Goal: Transaction & Acquisition: Purchase product/service

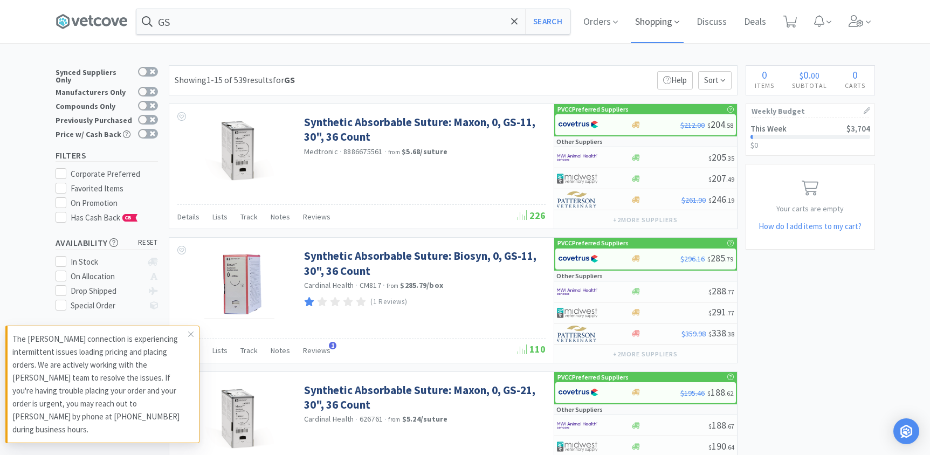
scroll to position [1519, 0]
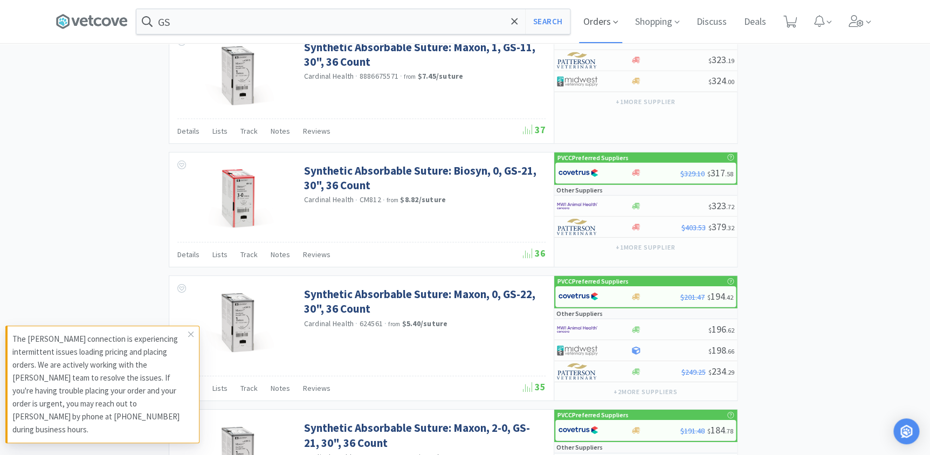
click at [617, 27] on icon at bounding box center [615, 22] width 5 height 10
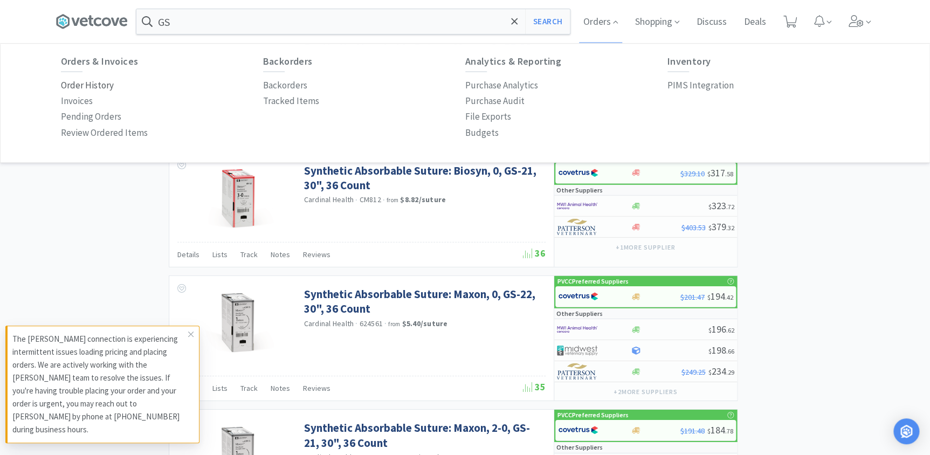
click at [92, 85] on p "Order History" at bounding box center [87, 85] width 53 height 15
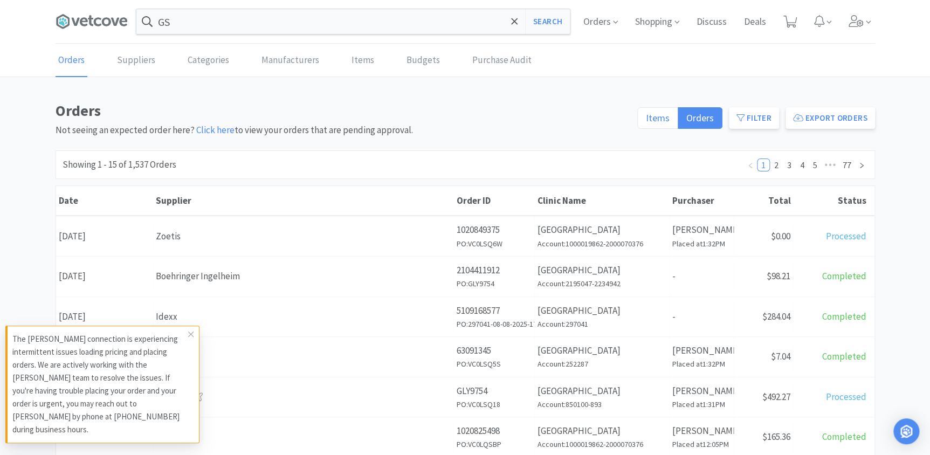
click at [663, 114] on span "Items" at bounding box center [658, 118] width 24 height 12
click at [646, 121] on input "Items" at bounding box center [646, 121] width 0 height 0
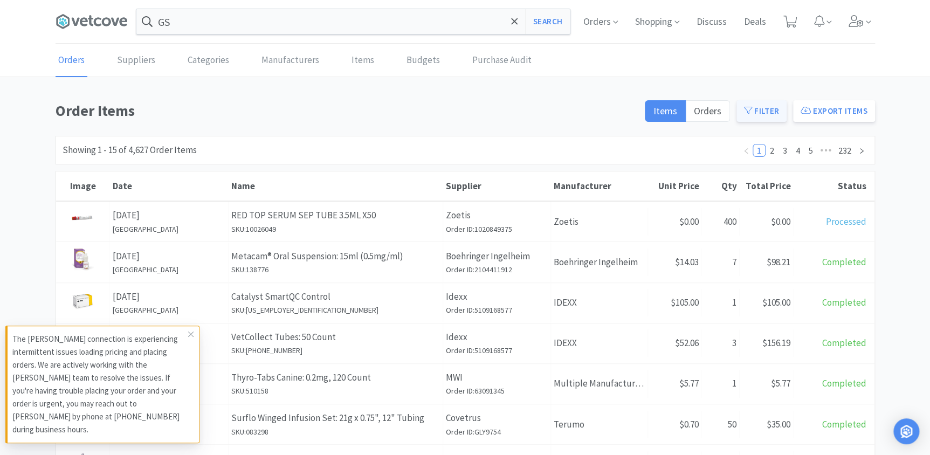
click at [762, 105] on button "Filter" at bounding box center [761, 111] width 50 height 22
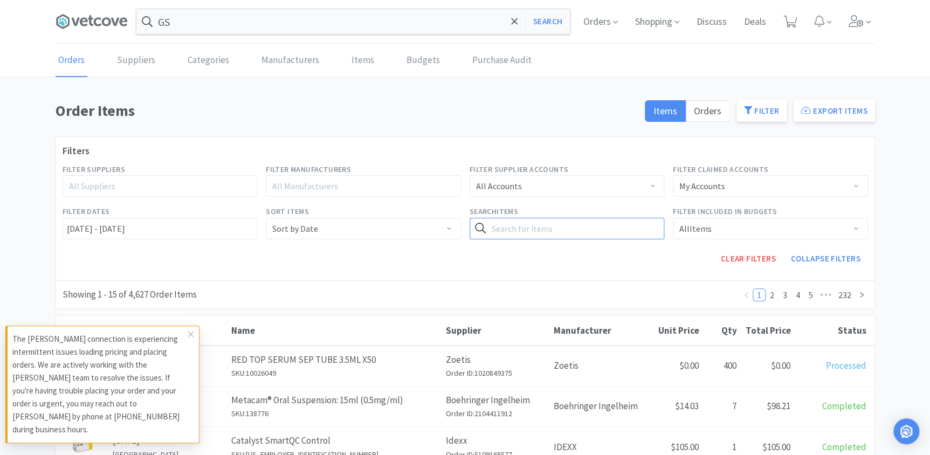
click at [495, 220] on input "text" at bounding box center [567, 229] width 195 height 22
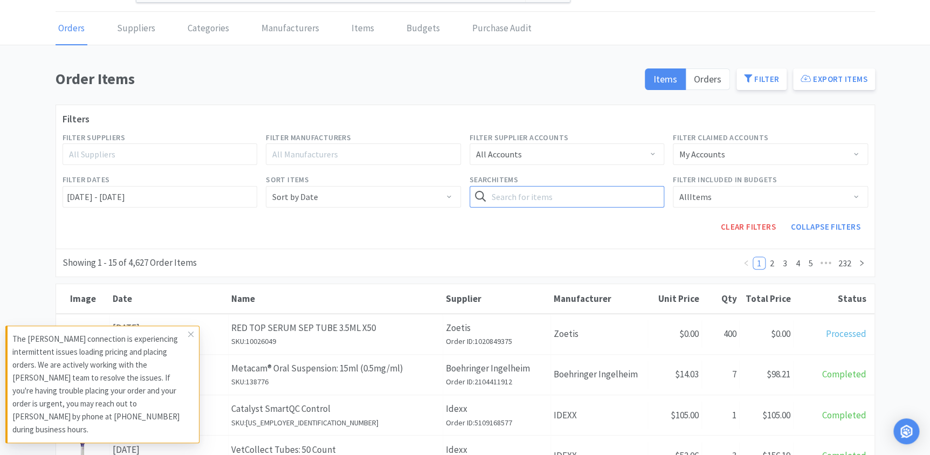
scroll to position [49, 0]
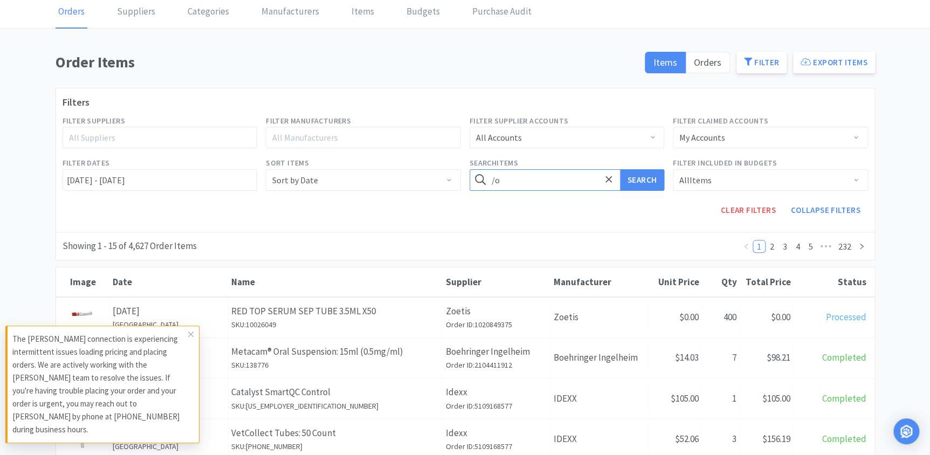
type input "/"
type input "onsior"
click at [637, 184] on button "Search" at bounding box center [642, 180] width 44 height 22
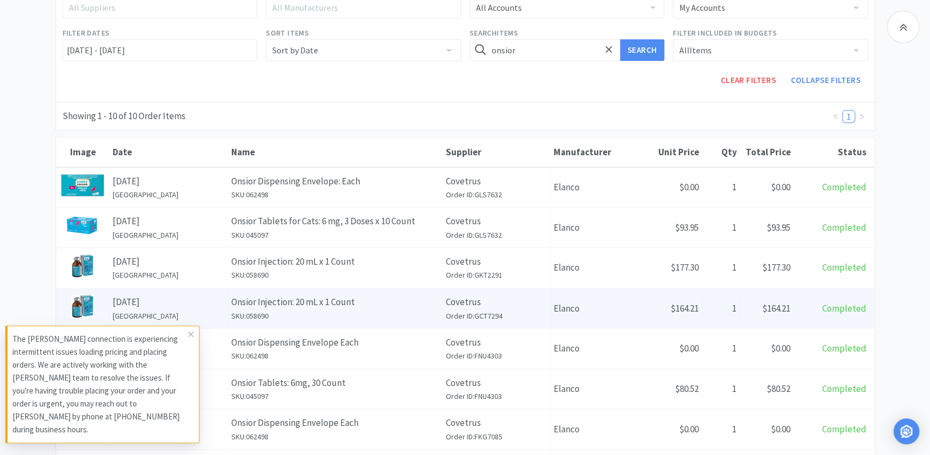
scroll to position [196, 0]
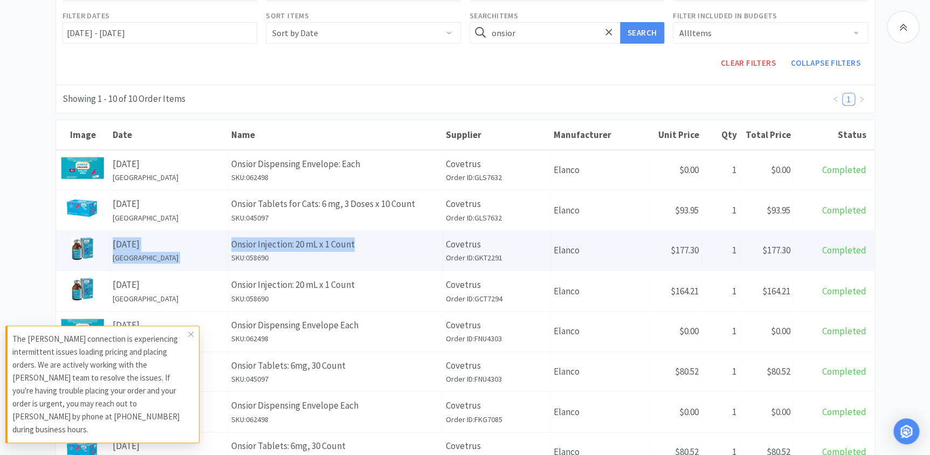
drag, startPoint x: 125, startPoint y: 238, endPoint x: 356, endPoint y: 247, distance: 230.9
click at [356, 247] on div "Image Date [DATE] [GEOGRAPHIC_DATA] Pet Hospital Name Onsior Injection: 20 mL x…" at bounding box center [465, 251] width 818 height 40
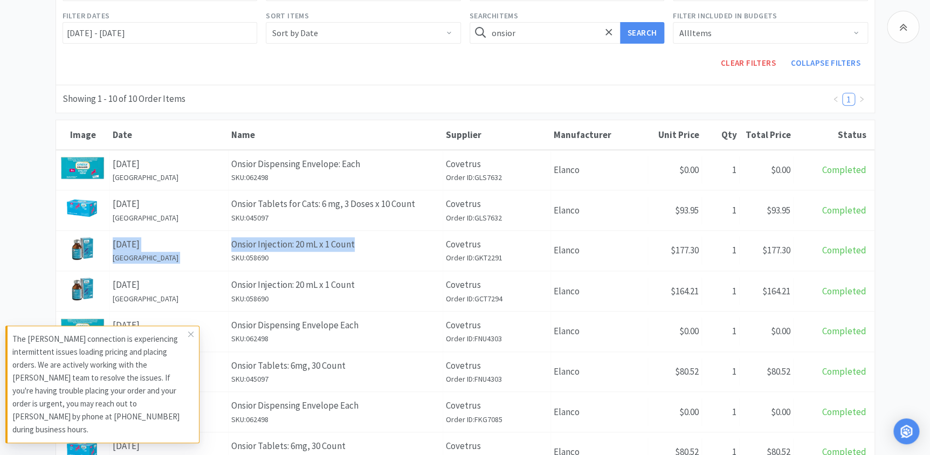
click at [361, 97] on div "Showing 1 - 10 of 10 Order Items 1" at bounding box center [465, 99] width 819 height 29
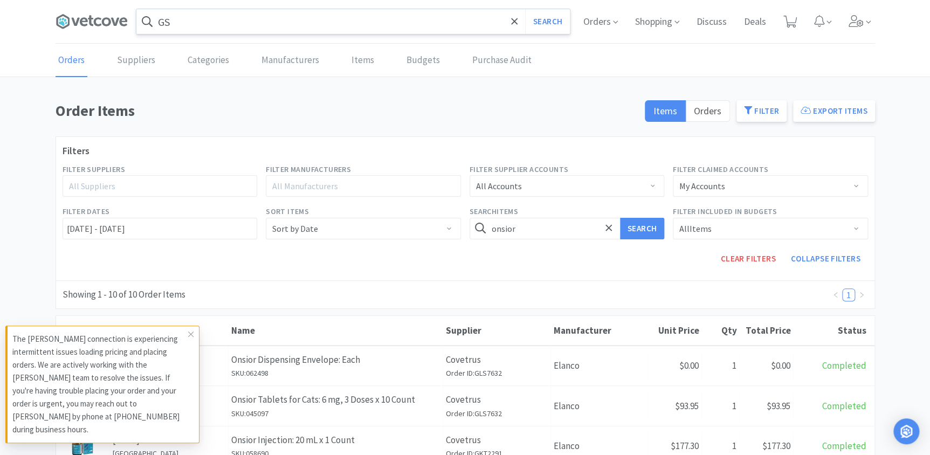
click at [261, 31] on input "GS" at bounding box center [352, 21] width 433 height 25
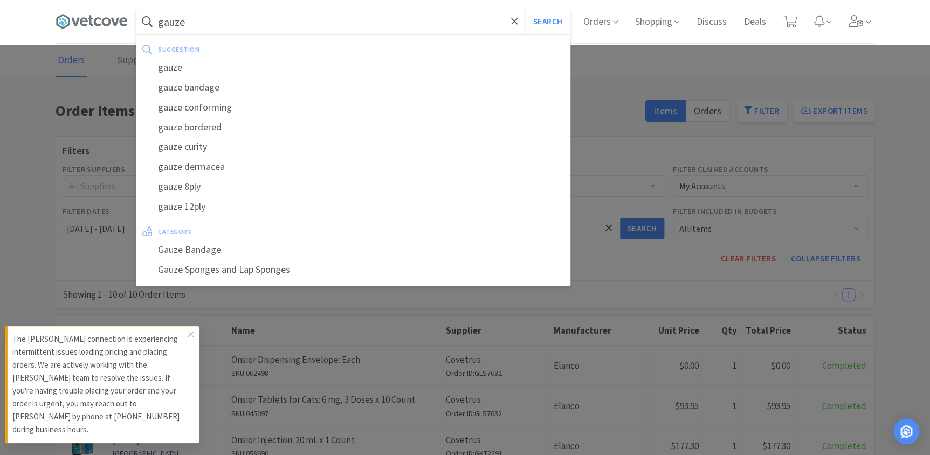
type input "gauze"
click at [525, 9] on button "Search" at bounding box center [547, 21] width 45 height 25
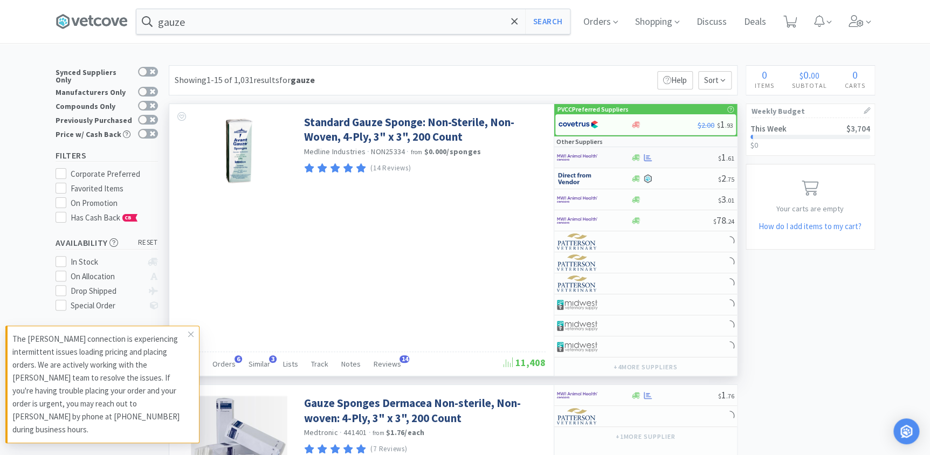
click at [624, 154] on div at bounding box center [594, 157] width 74 height 18
select select "1"
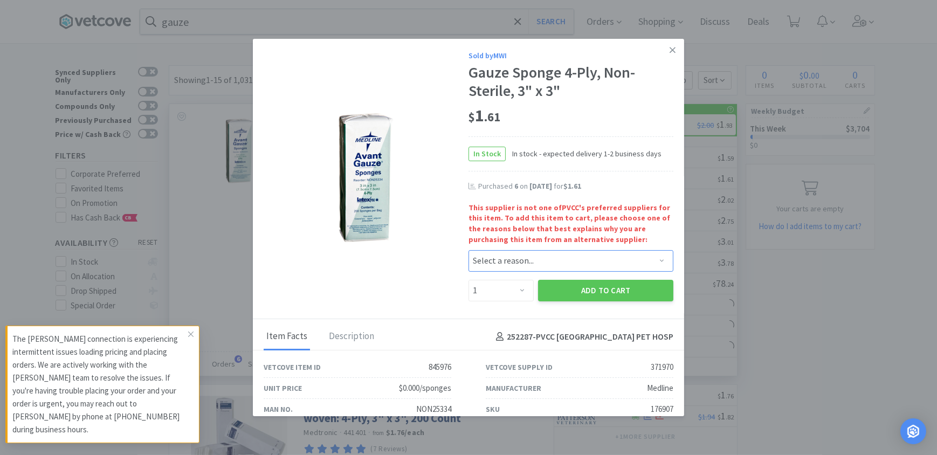
drag, startPoint x: 520, startPoint y: 262, endPoint x: 456, endPoint y: 216, distance: 79.3
click at [520, 261] on select "Select a reason... Availability - This item is out of stock at the preferred su…" at bounding box center [570, 261] width 205 height 22
select select "availability"
click at [468, 250] on select "Select a reason... Availability - This item is out of stock at the preferred su…" at bounding box center [570, 261] width 205 height 22
drag, startPoint x: 495, startPoint y: 293, endPoint x: 494, endPoint y: 280, distance: 13.0
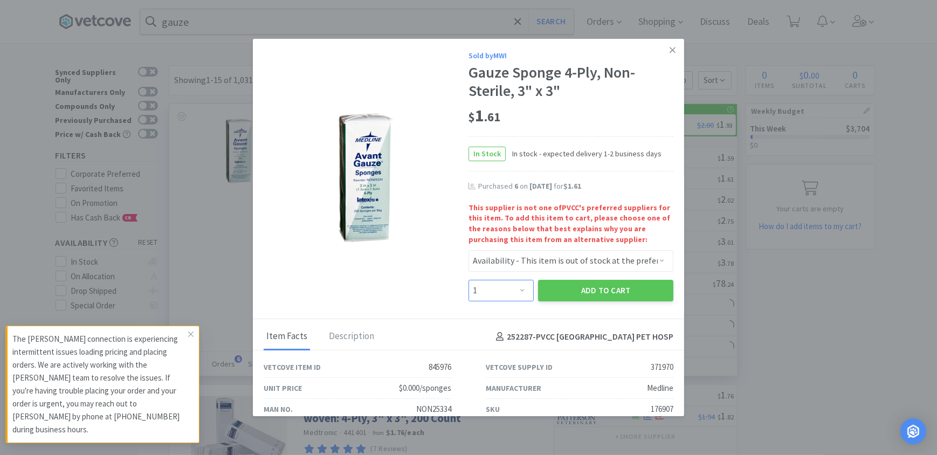
click at [495, 293] on select "Enter Quantity 1 2 3 4 5 6 7 8 9 10 11 12 13 14 15 16 17 18 19 20 Enter Quantity" at bounding box center [500, 291] width 65 height 22
select select "6"
click at [468, 280] on select "Enter Quantity 1 2 3 4 5 6 7 8 9 10 11 12 13 14 15 16 17 18 19 20 Enter Quantity" at bounding box center [500, 291] width 65 height 22
drag, startPoint x: 605, startPoint y: 292, endPoint x: 570, endPoint y: 258, distance: 49.2
click at [603, 293] on button "Add to Cart" at bounding box center [605, 291] width 135 height 22
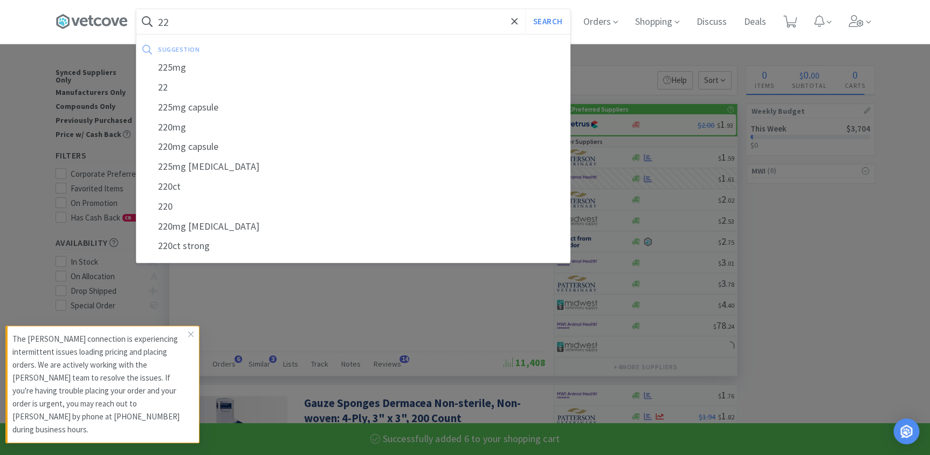
type input "22g"
select select "4"
select select "6"
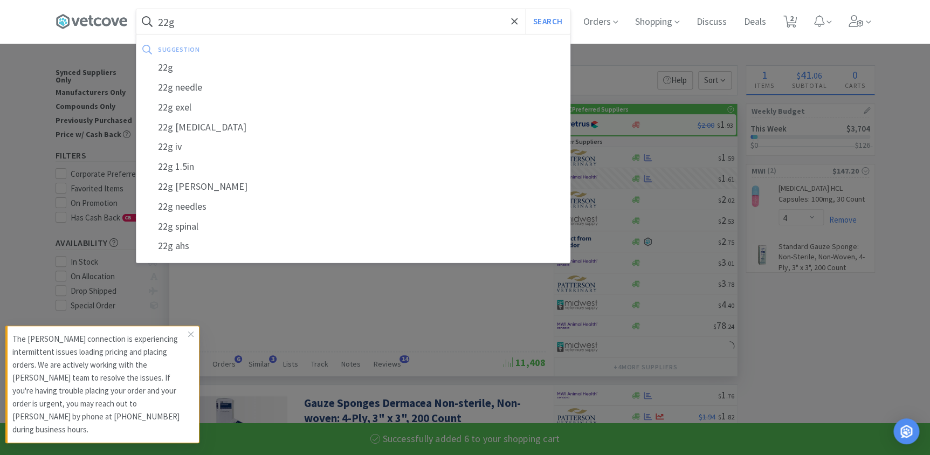
type input "22g"
click at [525, 9] on button "Search" at bounding box center [547, 21] width 45 height 25
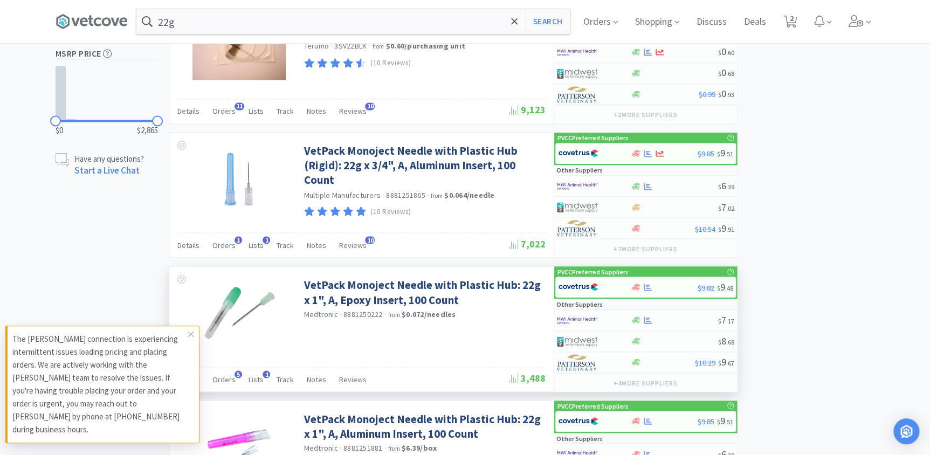
scroll to position [833, 0]
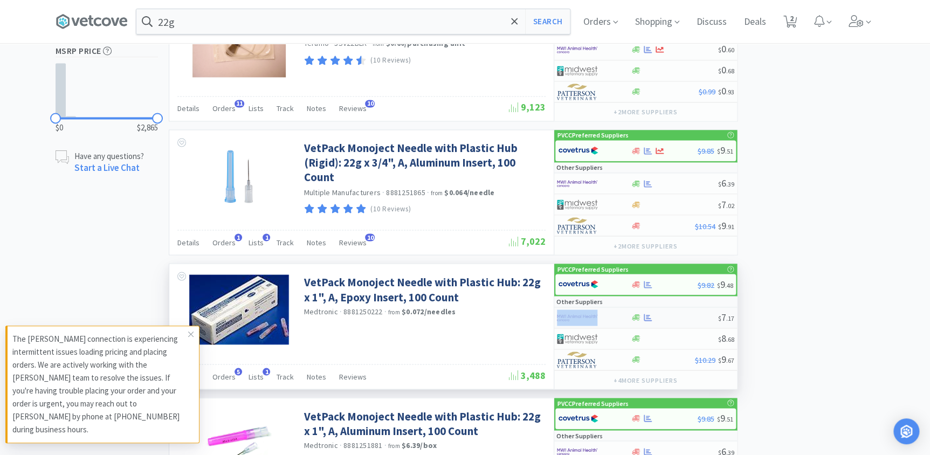
click at [629, 315] on div "$ 7 . 17" at bounding box center [645, 317] width 183 height 21
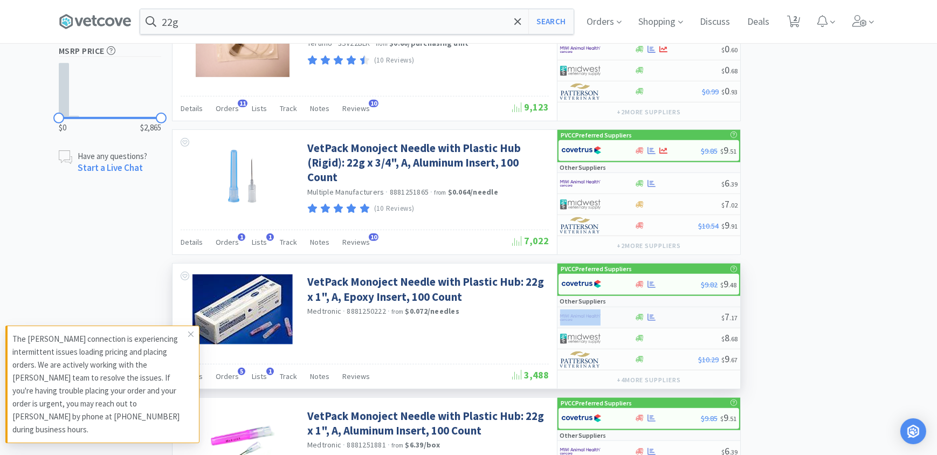
select select "1"
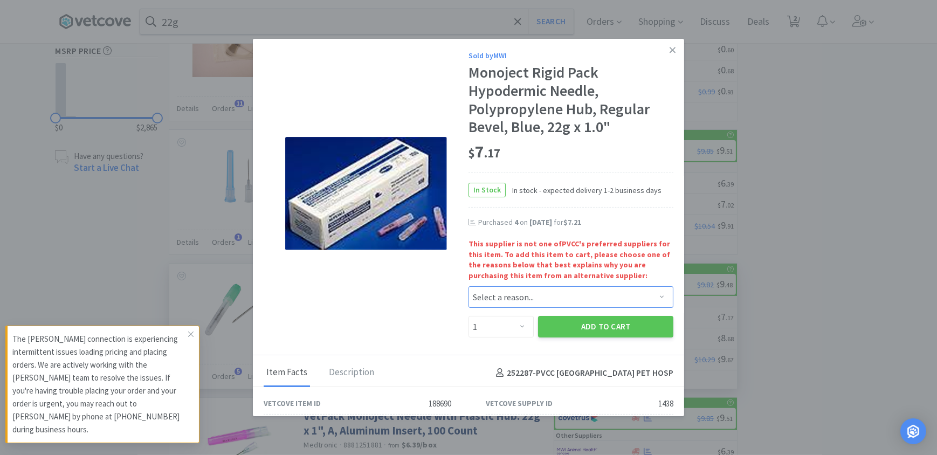
click at [523, 299] on select "Select a reason... Availability - This item is out of stock at the preferred su…" at bounding box center [570, 297] width 205 height 22
select select "availability"
click at [468, 286] on select "Select a reason... Availability - This item is out of stock at the preferred su…" at bounding box center [570, 297] width 205 height 22
click at [515, 333] on select "Enter Quantity 1 2 3 4 5 6 7 8 9 10 11 12 13 14 15 16 17 18 19 20 Enter Quantity" at bounding box center [500, 327] width 65 height 22
select select "3"
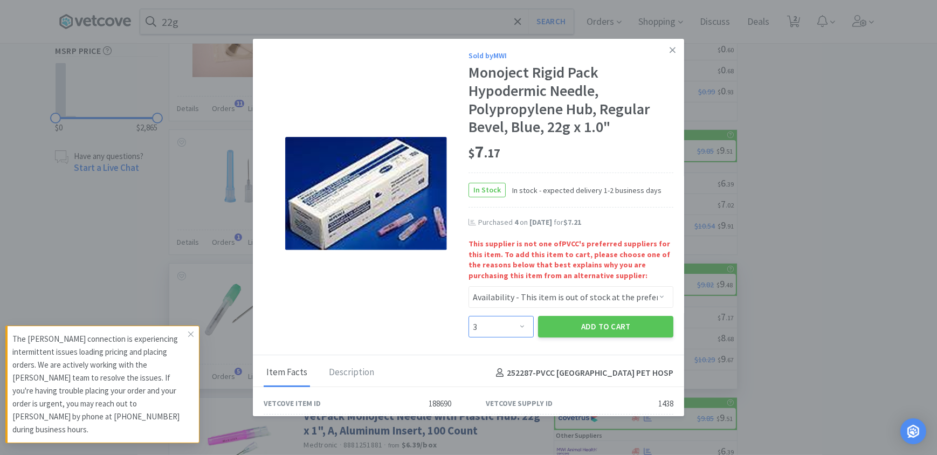
click at [468, 316] on select "Enter Quantity 1 2 3 4 5 6 7 8 9 10 11 12 13 14 15 16 17 18 19 20 Enter Quantity" at bounding box center [500, 327] width 65 height 22
click at [602, 323] on button "Add to Cart" at bounding box center [605, 327] width 135 height 22
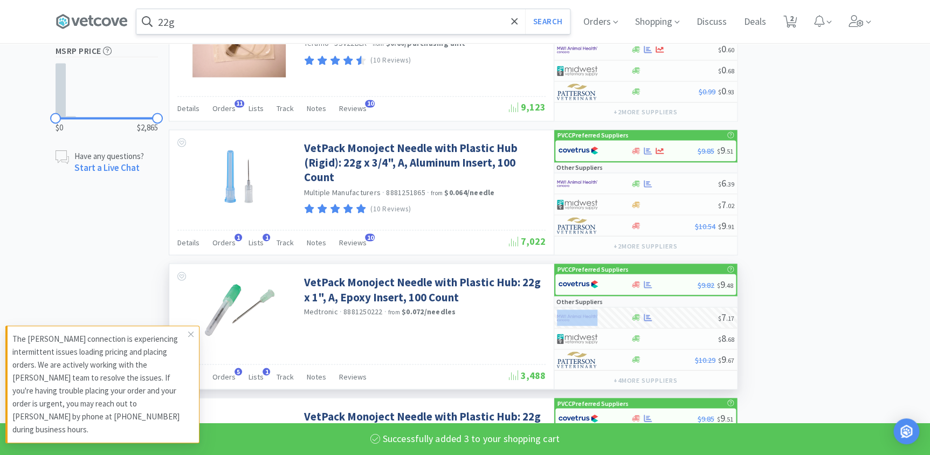
select select "3"
click at [263, 16] on input "22g" at bounding box center [352, 21] width 433 height 25
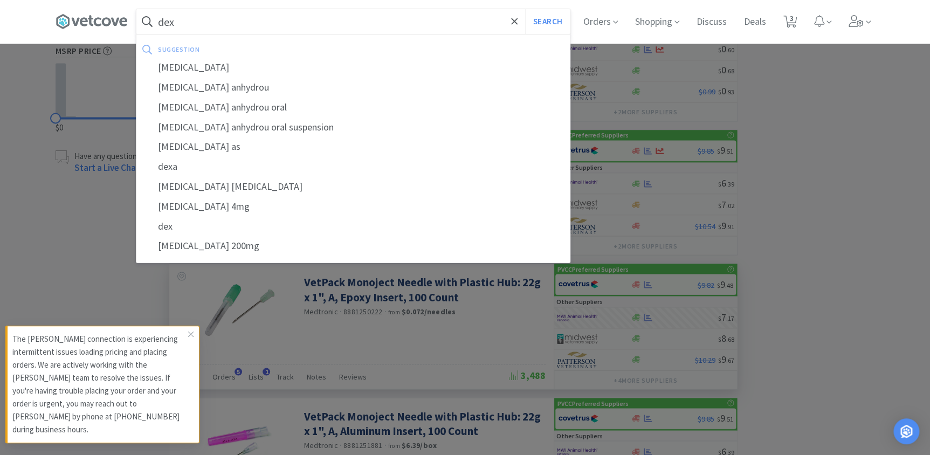
click at [525, 9] on button "Search" at bounding box center [547, 21] width 45 height 25
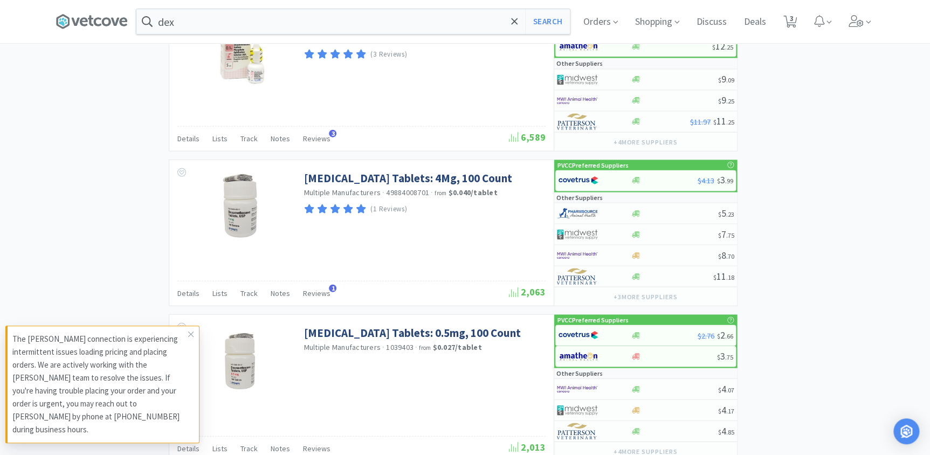
scroll to position [1029, 0]
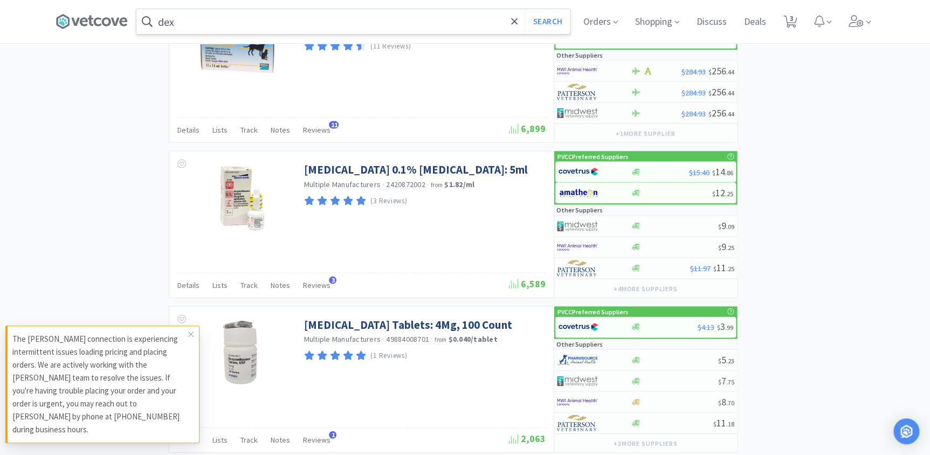
click at [231, 18] on input "dex" at bounding box center [352, 21] width 433 height 25
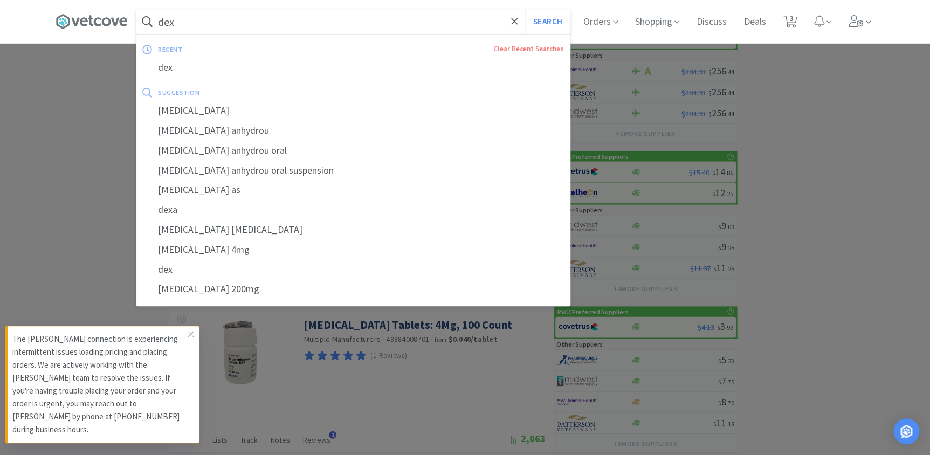
click at [836, 190] on div at bounding box center [465, 227] width 930 height 455
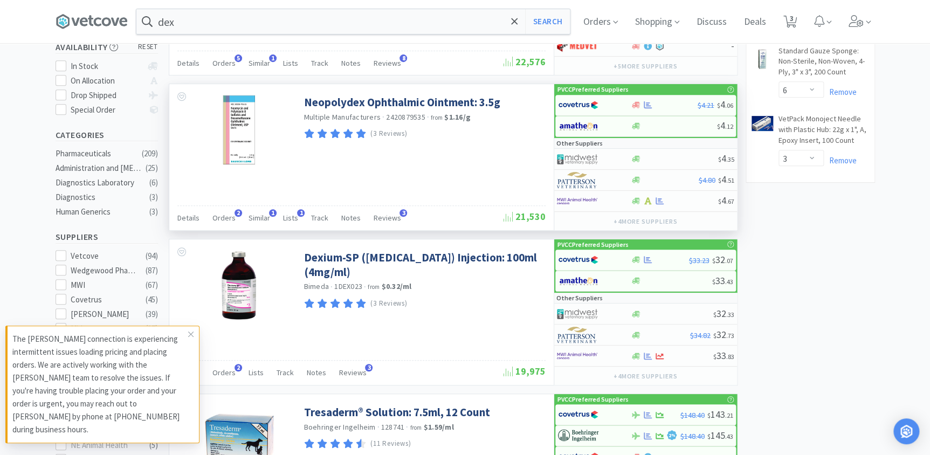
scroll to position [0, 0]
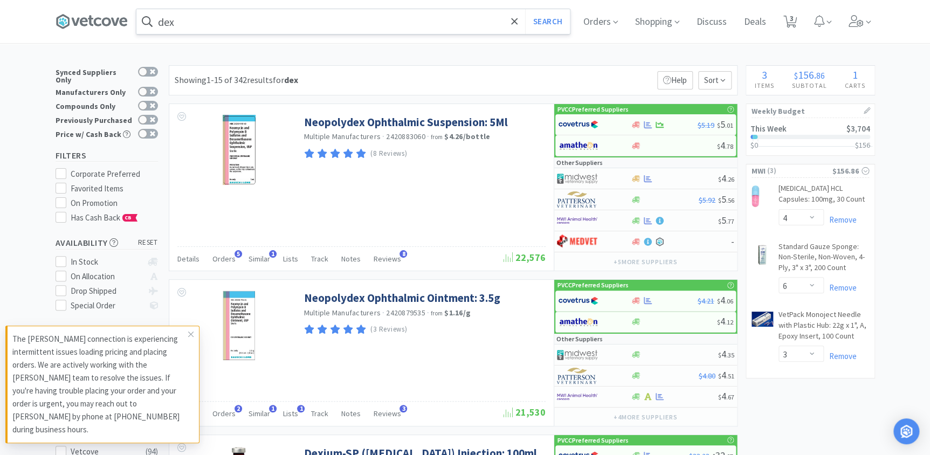
drag, startPoint x: 238, startPoint y: 2, endPoint x: 227, endPoint y: 11, distance: 13.7
click at [238, 2] on div "dex Search Orders Shopping Discuss Discuss Deals Deals 3 3" at bounding box center [465, 21] width 819 height 43
click at [221, 22] on input "dex" at bounding box center [352, 21] width 433 height 25
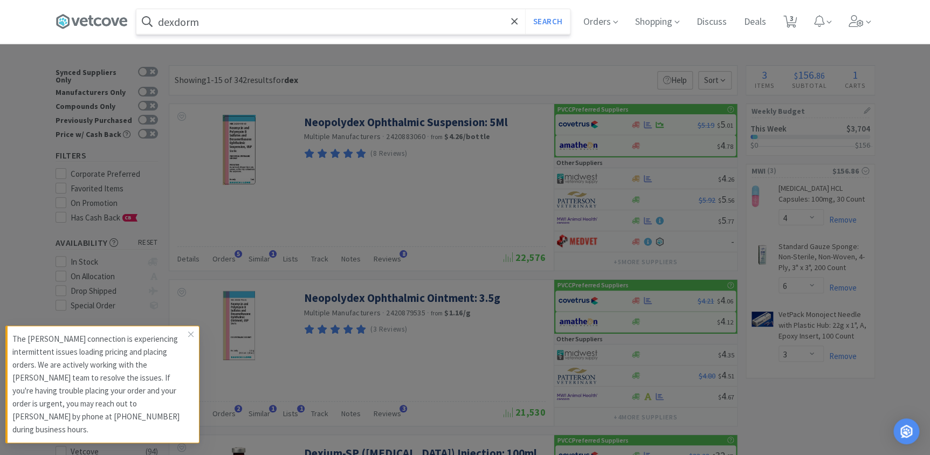
type input "dexdorm"
click at [525, 9] on button "Search" at bounding box center [547, 21] width 45 height 25
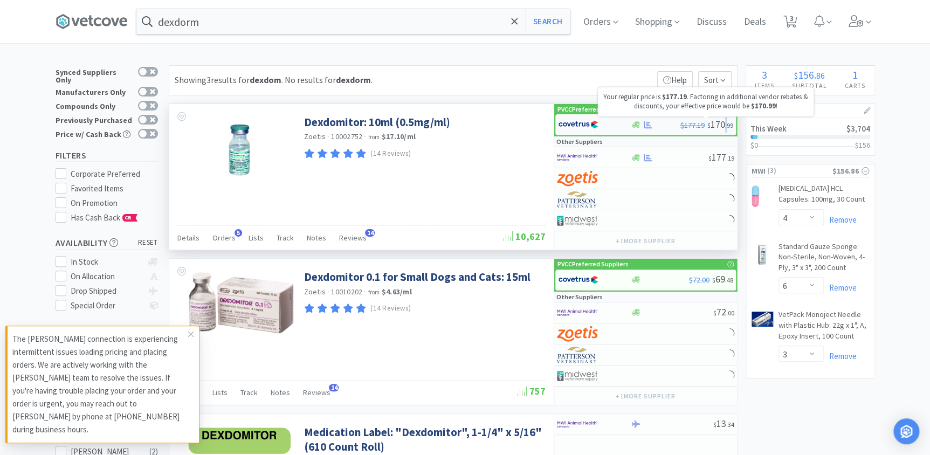
click at [725, 128] on span ". 99" at bounding box center [729, 125] width 8 height 8
select select "1"
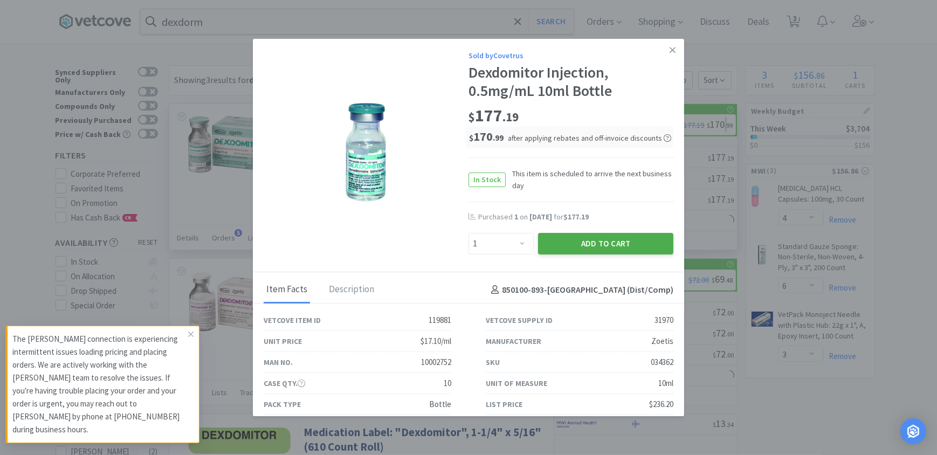
click at [593, 252] on button "Add to Cart" at bounding box center [605, 244] width 135 height 22
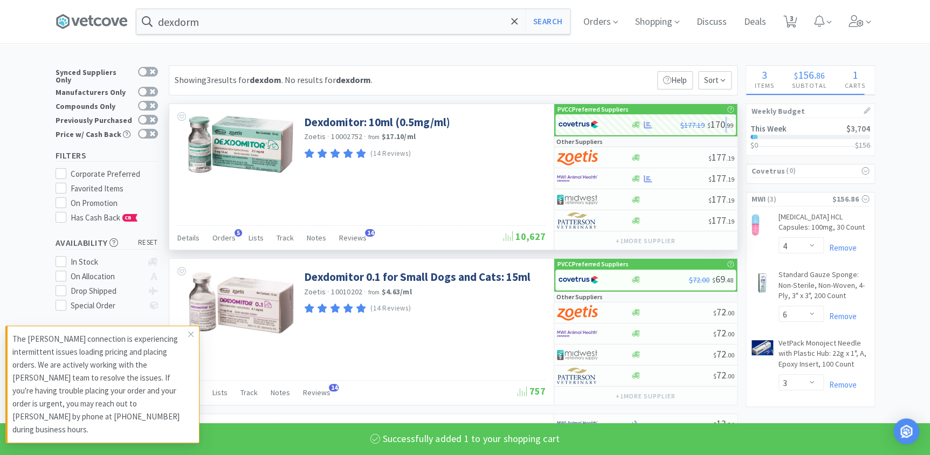
select select "1"
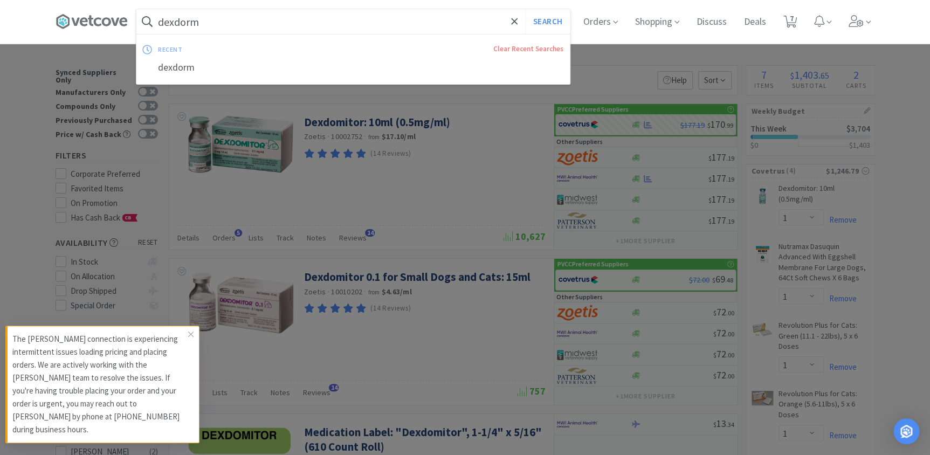
click at [223, 16] on input "dexdorm" at bounding box center [352, 21] width 433 height 25
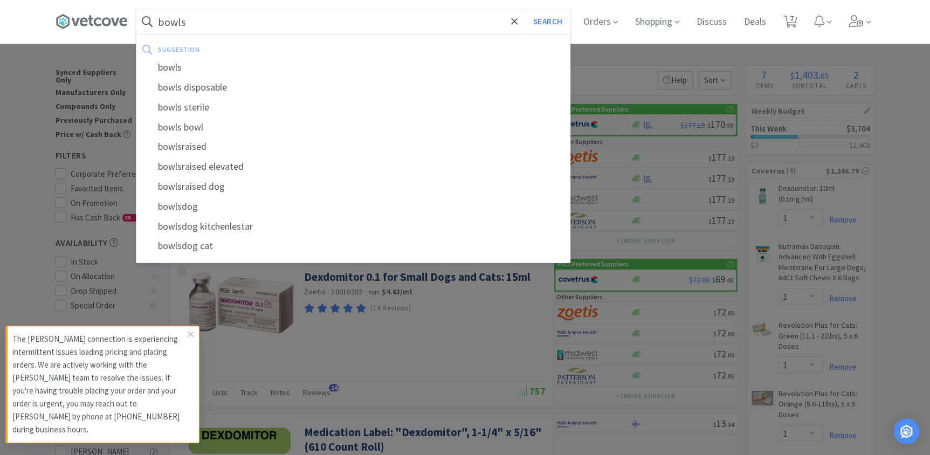
type input "bowls"
click at [525, 9] on button "Search" at bounding box center [547, 21] width 45 height 25
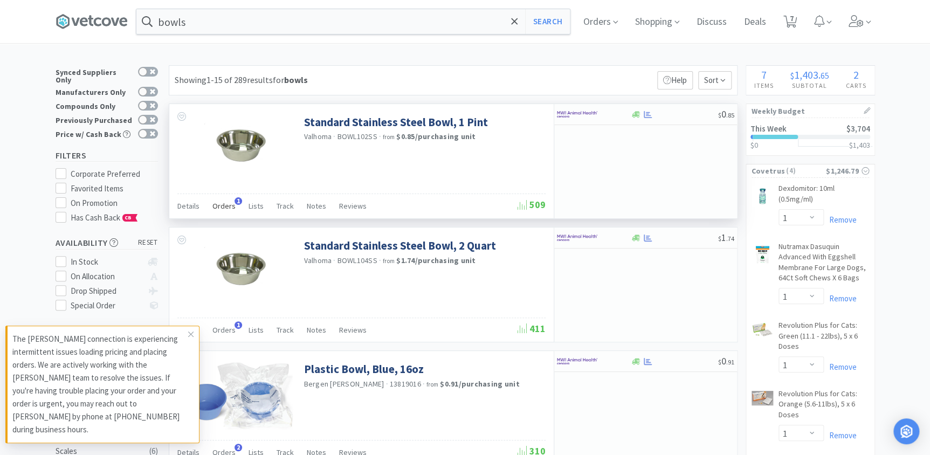
click at [224, 202] on span "Orders" at bounding box center [223, 206] width 23 height 10
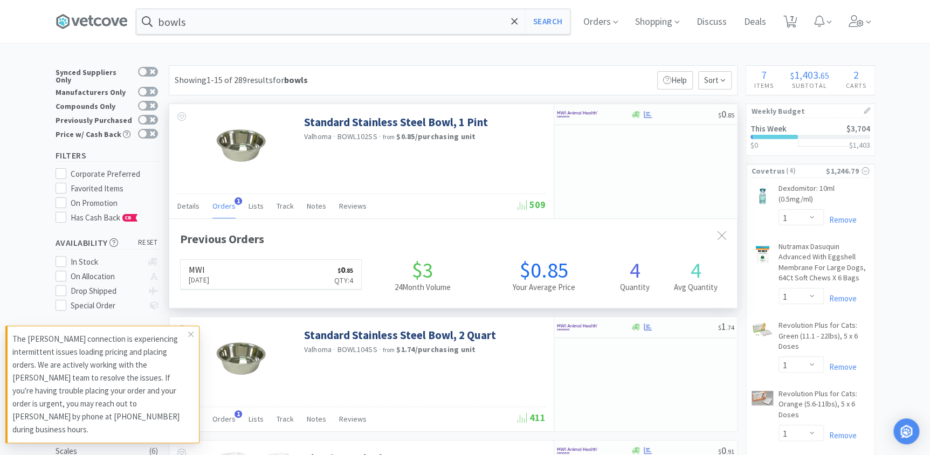
scroll to position [279, 567]
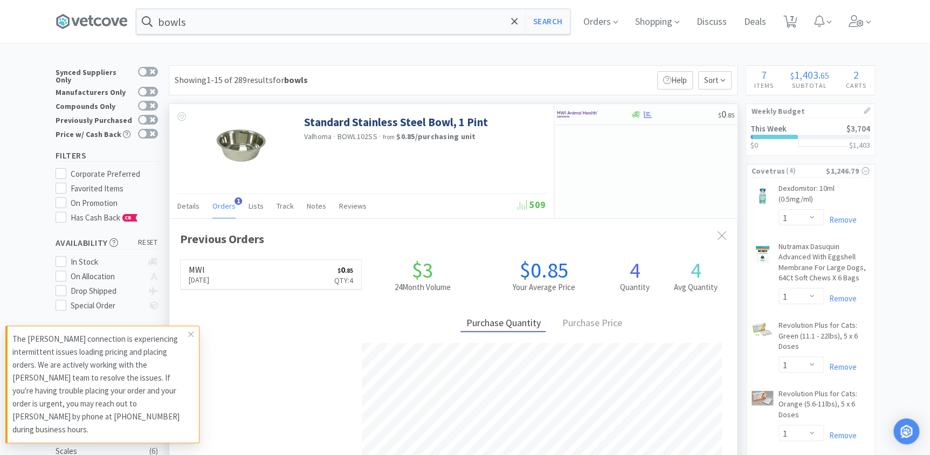
click at [704, 151] on div "$ 0 . 85" at bounding box center [645, 161] width 183 height 114
click at [506, 87] on div "Showing 1-15 of 289 results for bowls Filters Help Sort" at bounding box center [453, 80] width 569 height 30
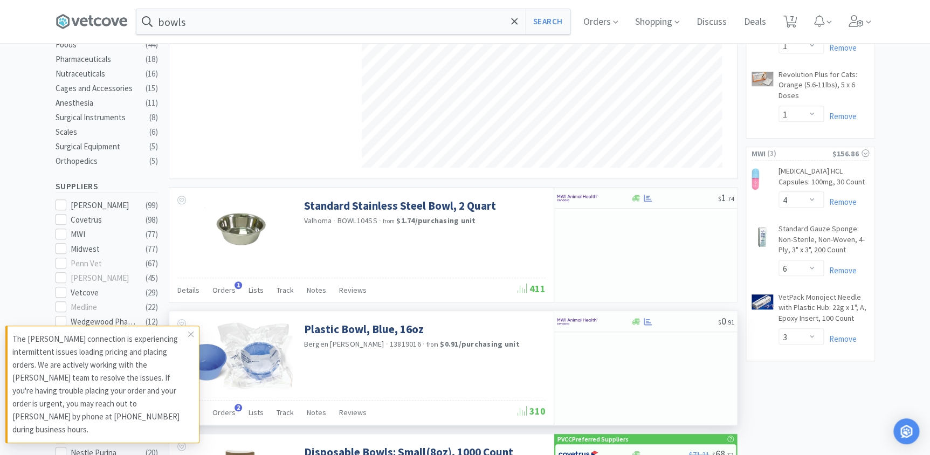
scroll to position [343, 0]
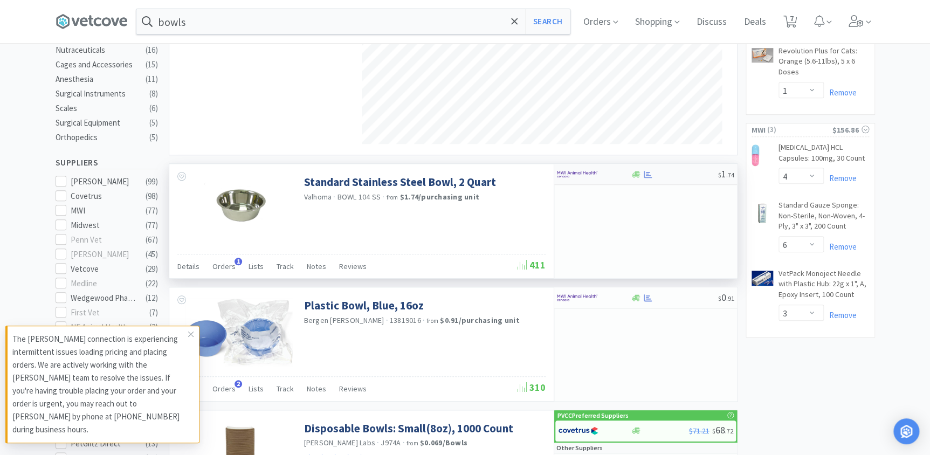
click at [631, 177] on div at bounding box center [636, 174] width 11 height 8
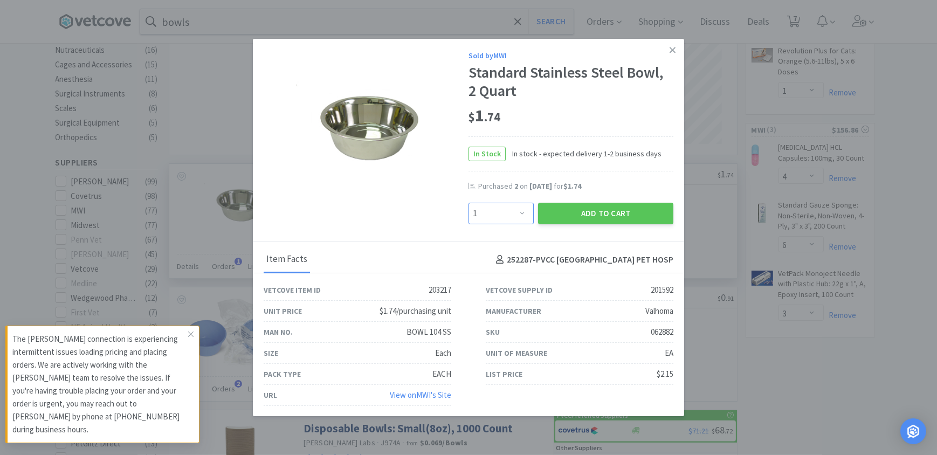
click at [513, 214] on select "Enter Quantity 1 2 3 4 5 6 7 8 9 10 11 12 13 14 15 16 17 18 19 20 Enter Quantity" at bounding box center [500, 214] width 65 height 22
select select "4"
click at [468, 203] on select "Enter Quantity 1 2 3 4 5 6 7 8 9 10 11 12 13 14 15 16 17 18 19 20 Enter Quantity" at bounding box center [500, 214] width 65 height 22
click at [583, 218] on button "Add to Cart" at bounding box center [605, 214] width 135 height 22
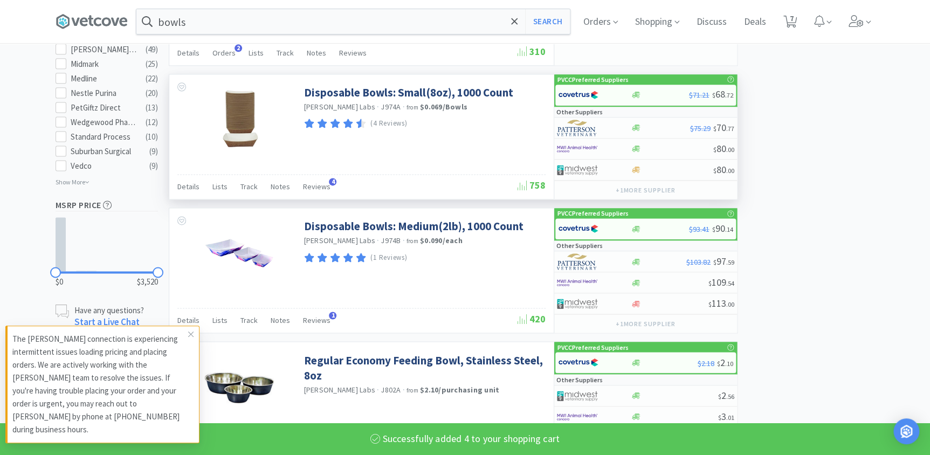
select select "4"
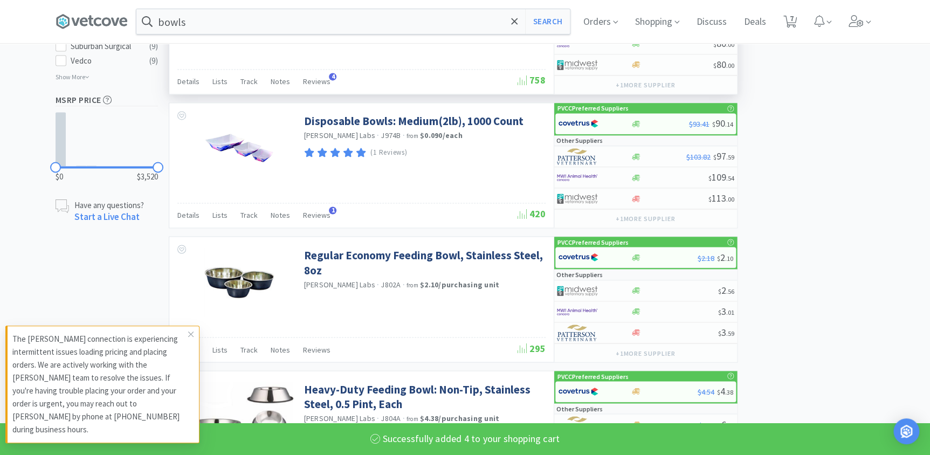
select select "3"
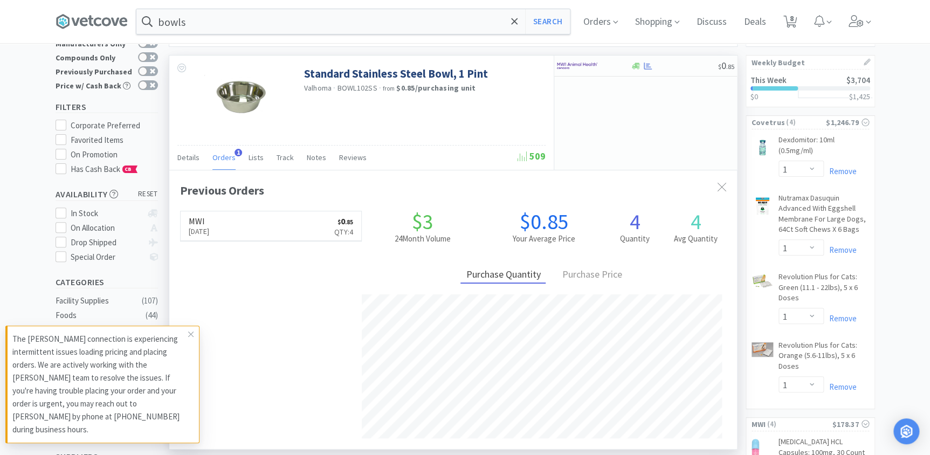
scroll to position [0, 0]
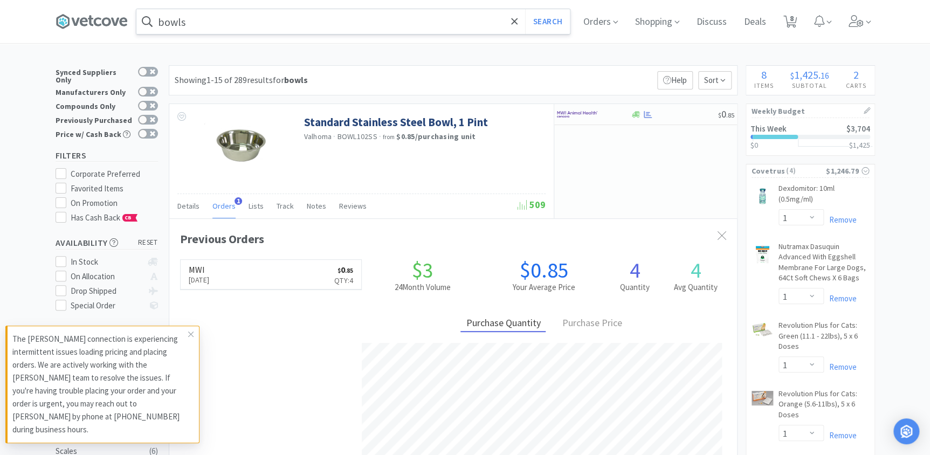
click at [269, 30] on input "bowls" at bounding box center [352, 21] width 433 height 25
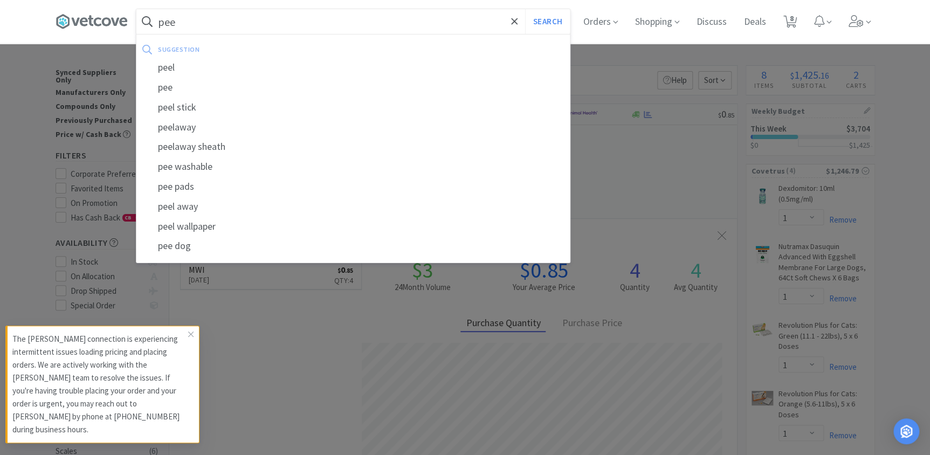
type input "pee"
click at [525, 9] on button "Search" at bounding box center [547, 21] width 45 height 25
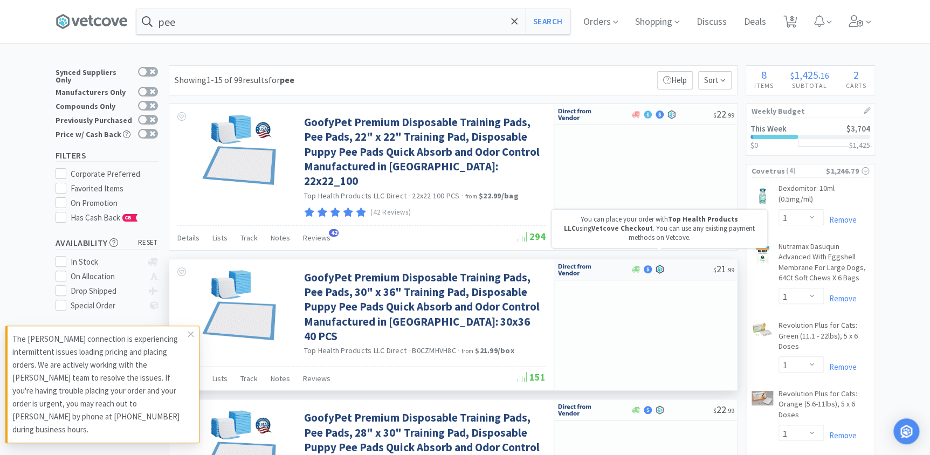
click at [655, 265] on icon at bounding box center [659, 269] width 8 height 9
select select "1"
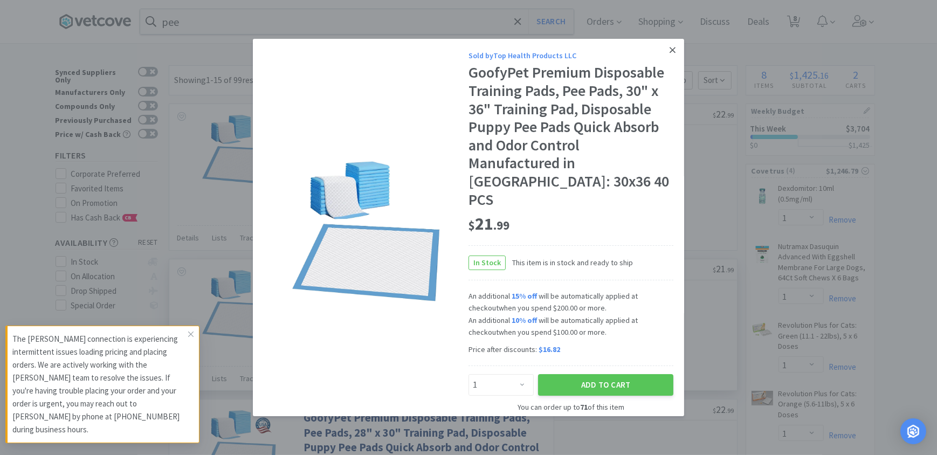
click at [670, 40] on link at bounding box center [672, 50] width 19 height 23
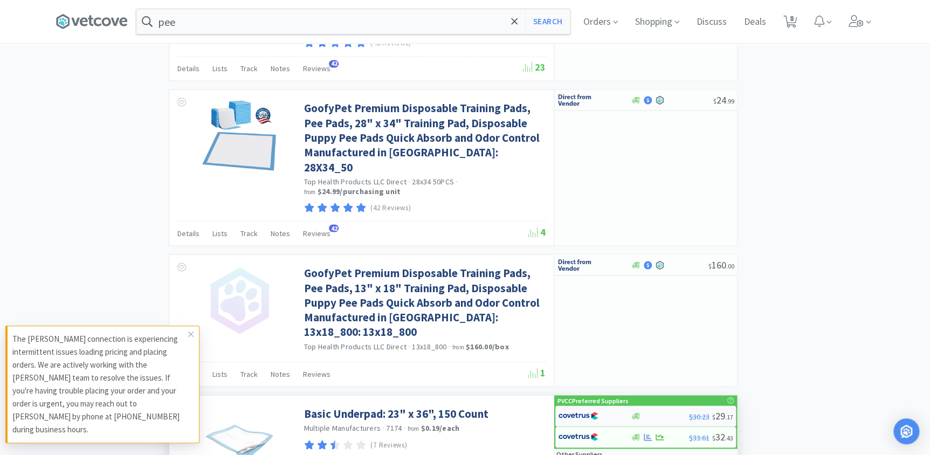
scroll to position [931, 0]
click at [644, 405] on div "$30.23 $ 29 . 17" at bounding box center [645, 415] width 181 height 21
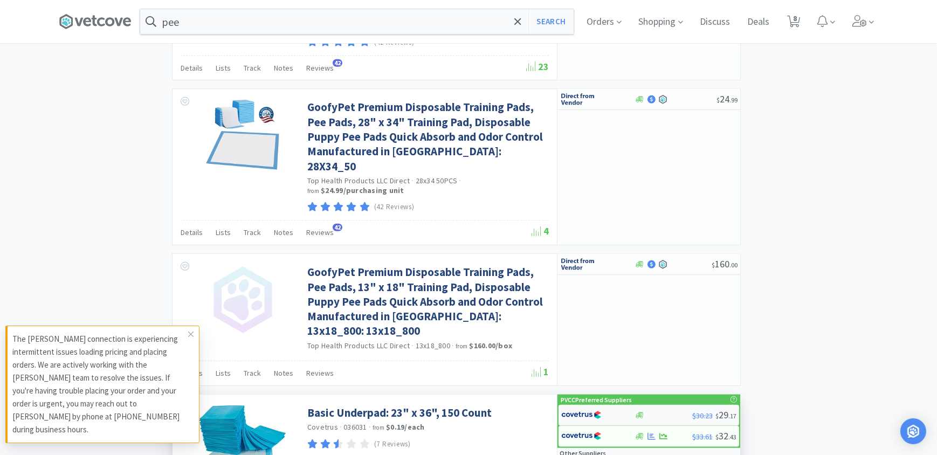
select select "1"
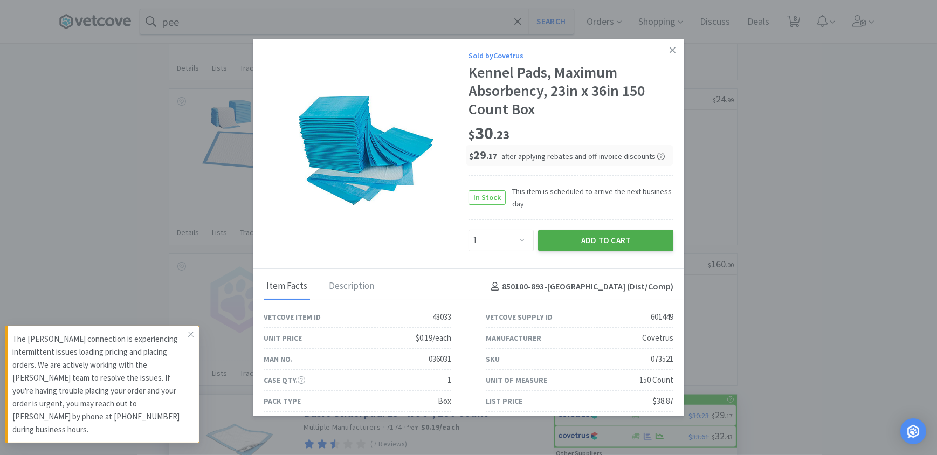
click at [556, 241] on button "Add to Cart" at bounding box center [605, 241] width 135 height 22
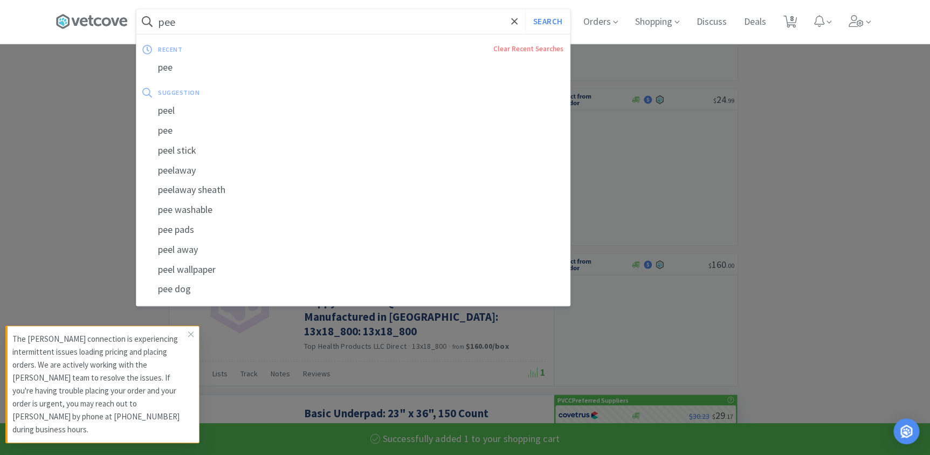
click at [221, 26] on input "pee" at bounding box center [352, 21] width 433 height 25
select select "1"
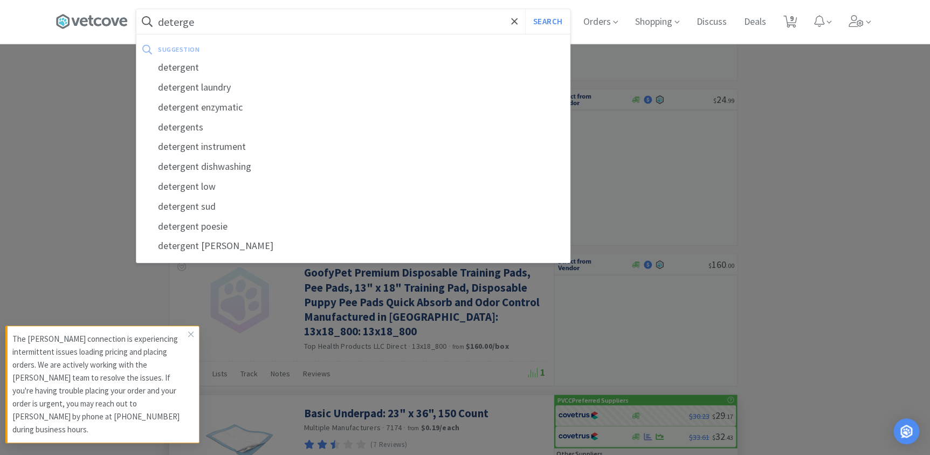
click at [525, 9] on button "Search" at bounding box center [547, 21] width 45 height 25
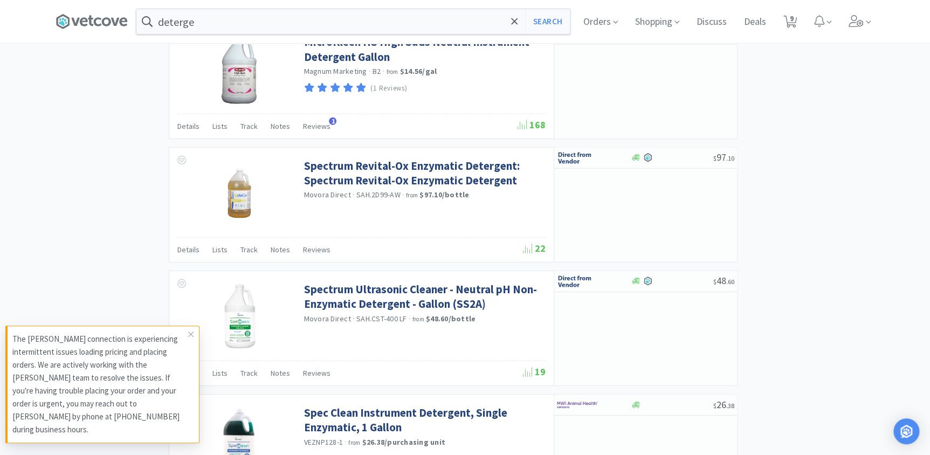
scroll to position [1372, 0]
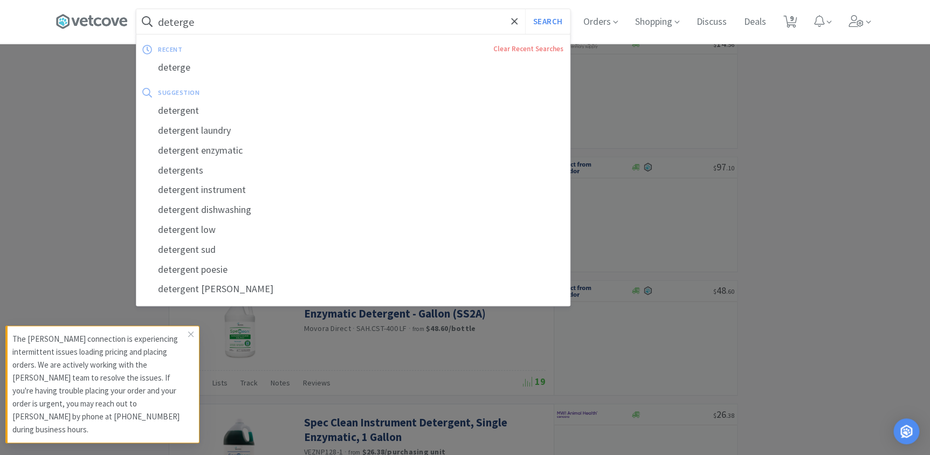
click at [162, 25] on input "deterge" at bounding box center [352, 21] width 433 height 25
click at [224, 127] on div "detergent laundry" at bounding box center [352, 131] width 433 height 20
type input "detergent laundry"
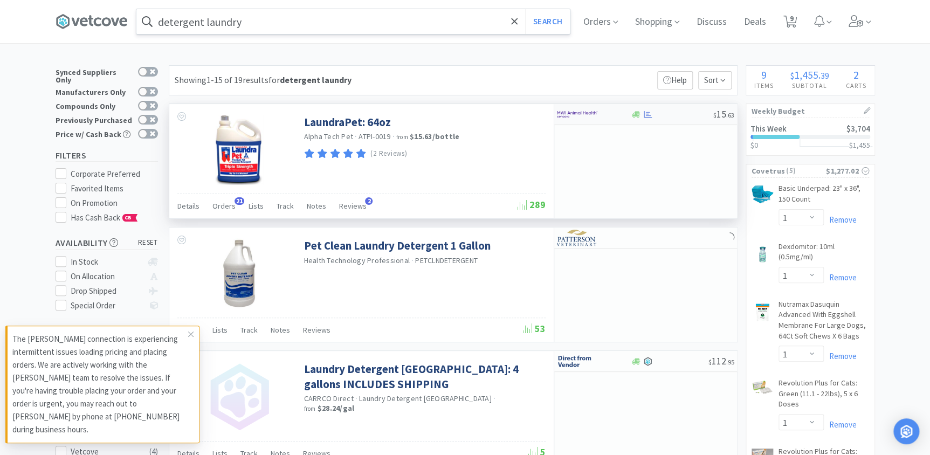
click at [684, 115] on div at bounding box center [672, 115] width 82 height 8
select select "1"
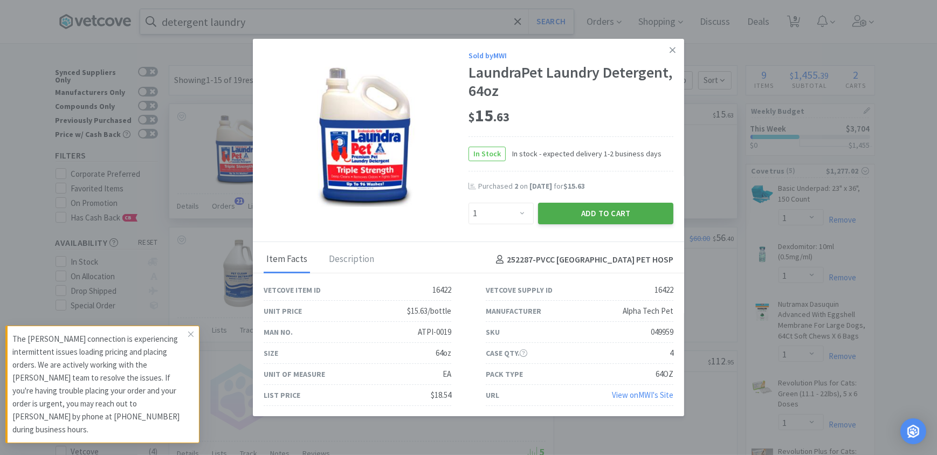
click at [577, 210] on button "Add to Cart" at bounding box center [605, 214] width 135 height 22
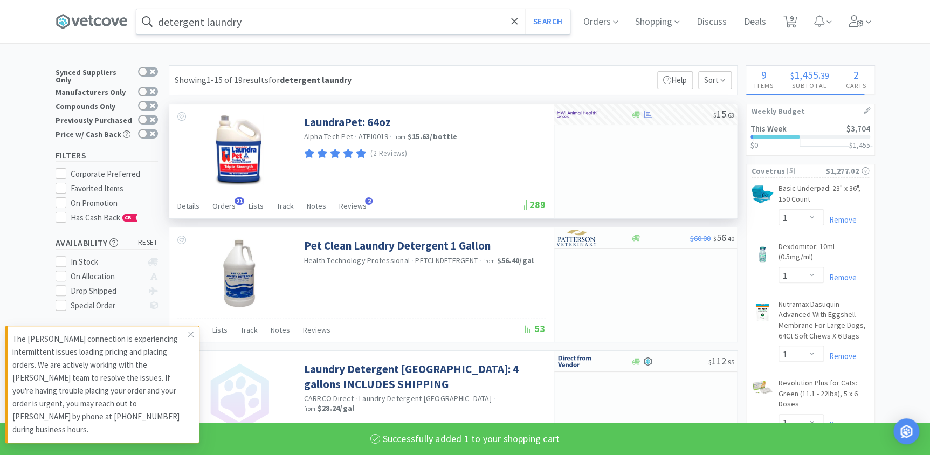
click at [302, 30] on input "detergent laundry" at bounding box center [352, 21] width 433 height 25
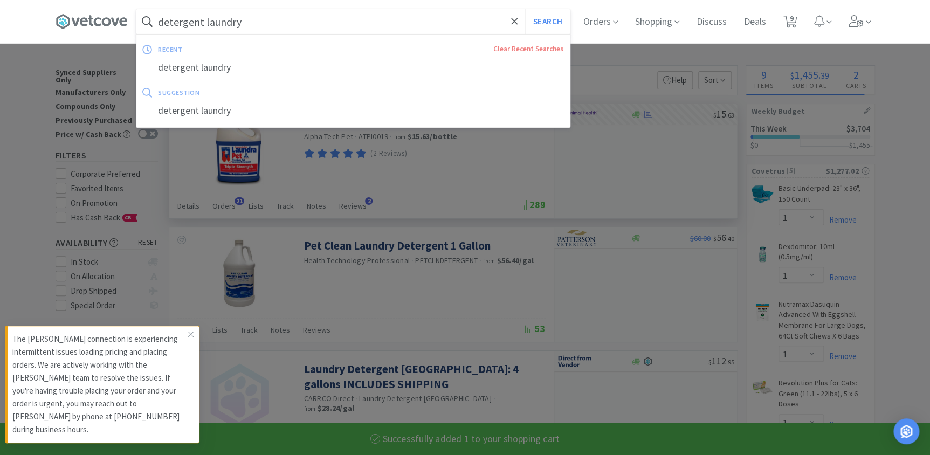
select select "1"
select select "6"
select select "4"
select select "3"
